Goal: Check status: Check status

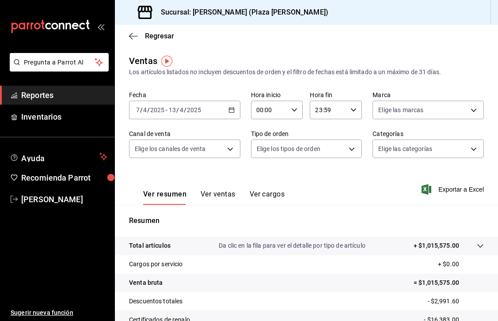
click at [43, 102] on link "Reportes" at bounding box center [57, 95] width 114 height 19
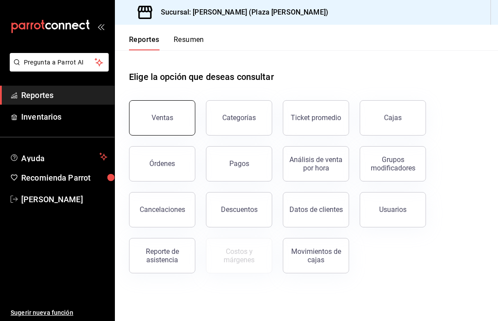
click at [169, 125] on button "Ventas" at bounding box center [162, 117] width 66 height 35
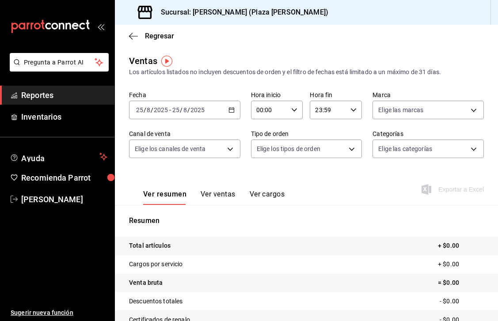
click at [231, 114] on div "[DATE] [DATE] - [DATE] [DATE]" at bounding box center [184, 110] width 111 height 19
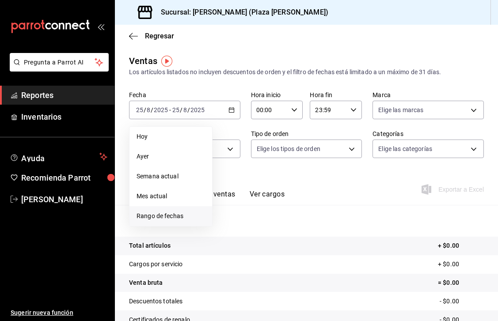
click at [170, 216] on span "Rango de fechas" at bounding box center [170, 216] width 68 height 9
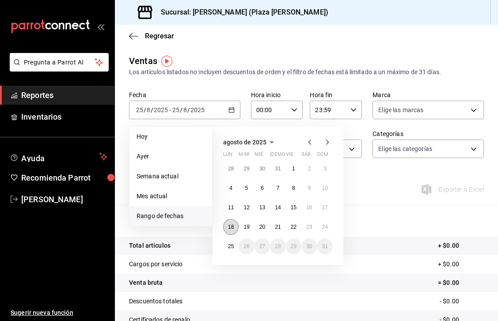
click at [229, 227] on abbr "18" at bounding box center [231, 227] width 6 height 6
click at [326, 229] on abbr "24" at bounding box center [325, 227] width 6 height 6
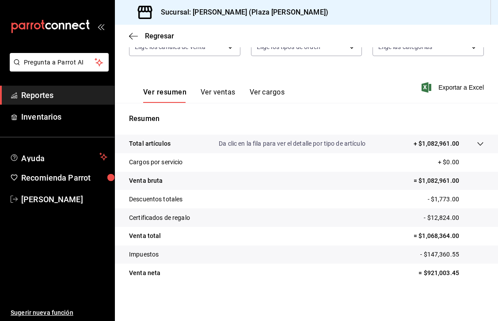
scroll to position [102, 0]
